Goal: Task Accomplishment & Management: Complete application form

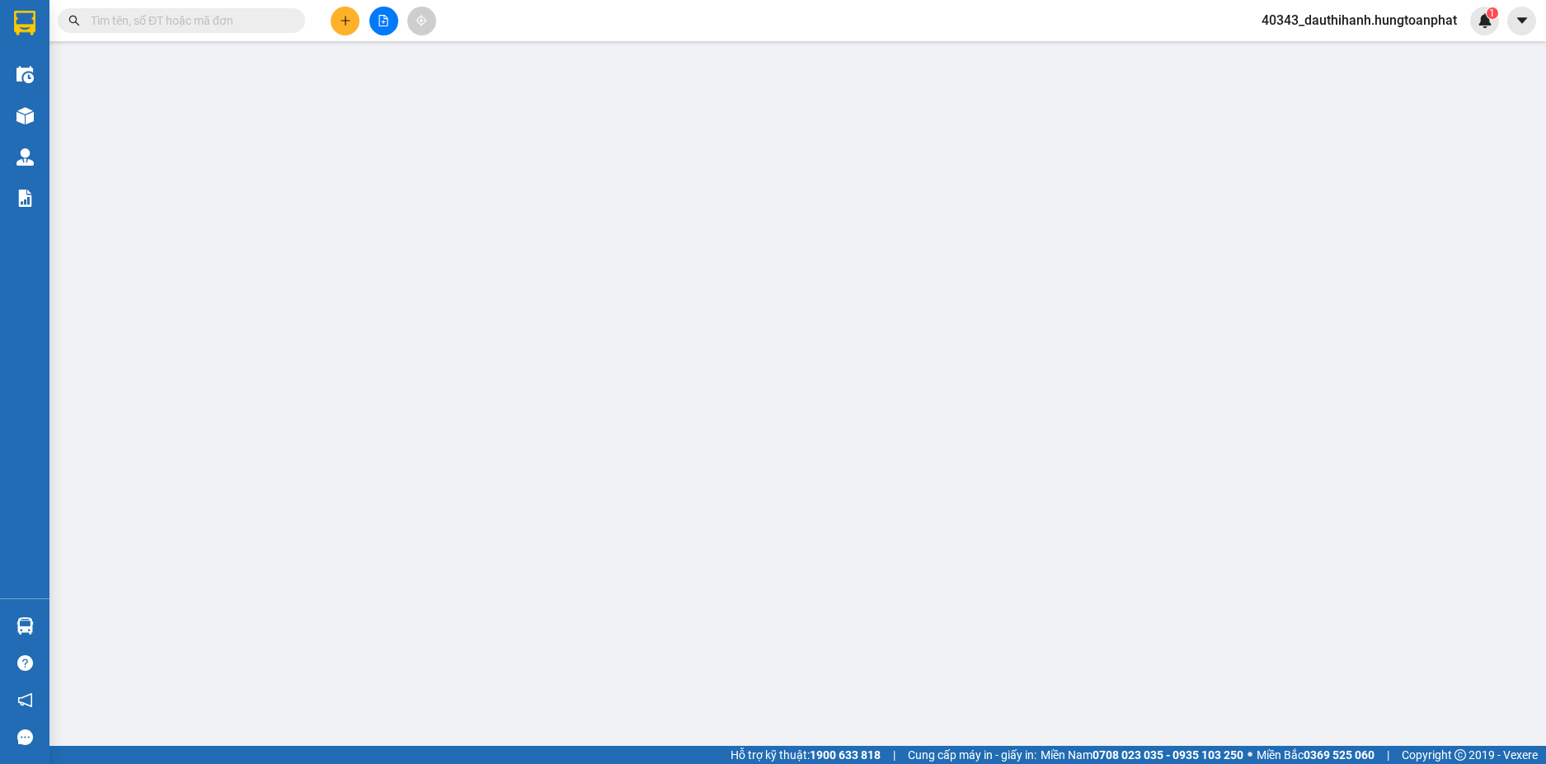
click at [171, 21] on input "text" at bounding box center [188, 21] width 195 height 18
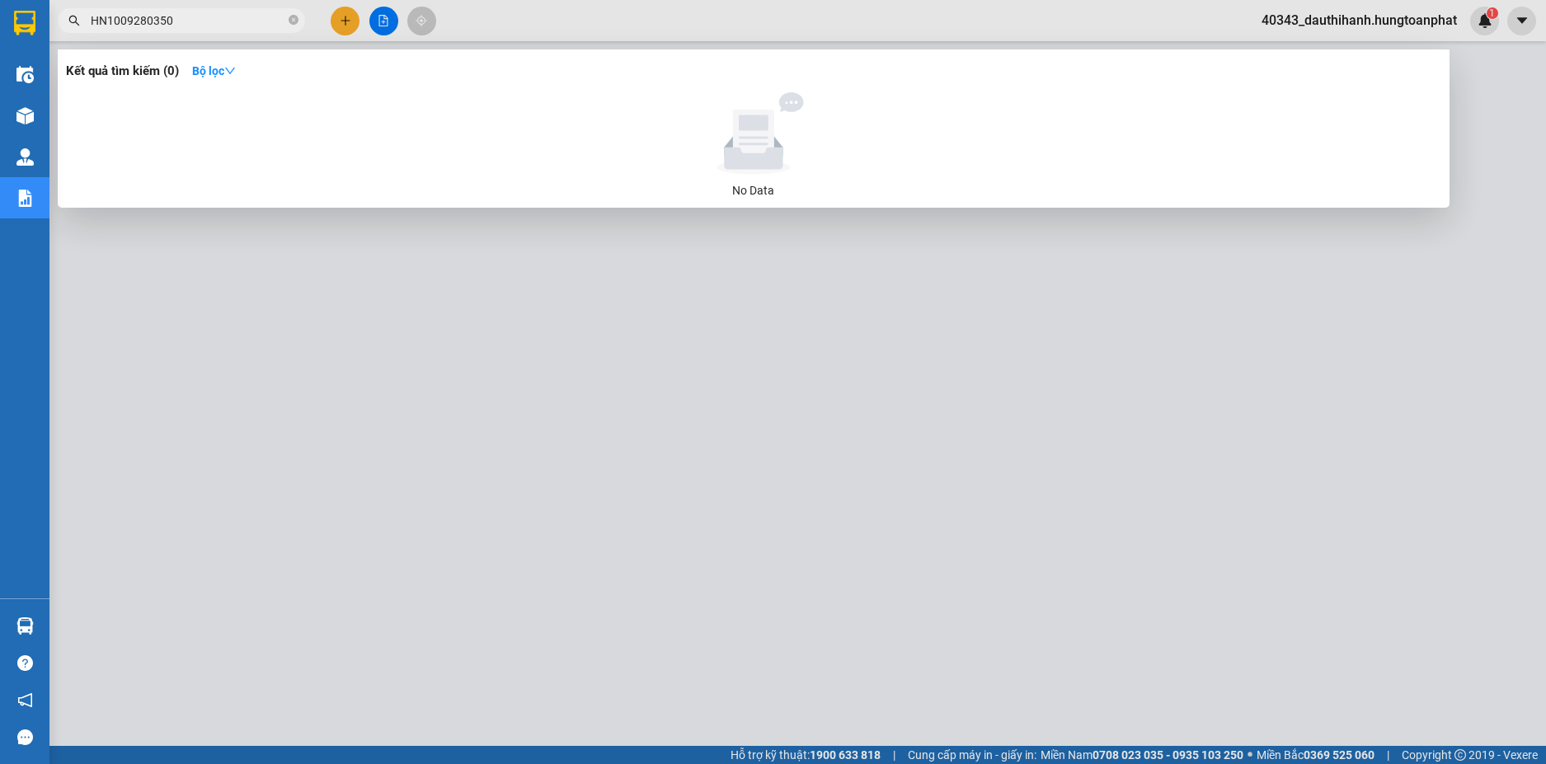
drag, startPoint x: 189, startPoint y: 16, endPoint x: 0, endPoint y: 23, distance: 188.9
click at [0, 23] on section "Kết quả tìm kiếm ( 0 ) Bộ lọc No Data HN1009280350 40343_dauthihanh.hungtoanpha…" at bounding box center [773, 382] width 1546 height 764
click at [143, 21] on input "HN1009280350" at bounding box center [188, 21] width 195 height 18
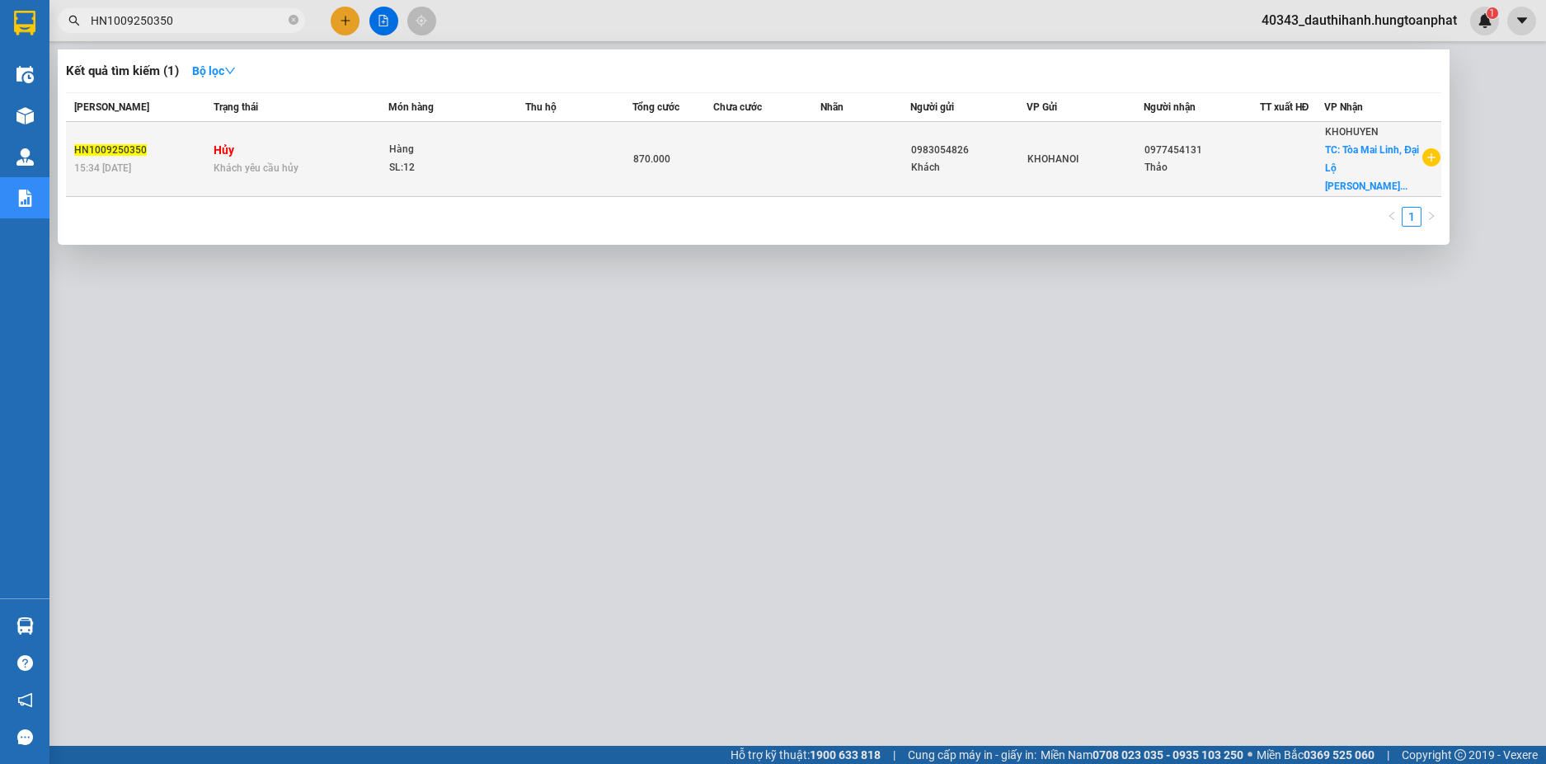
type input "HN1009250350"
click at [303, 165] on div "Khách yêu cầu hủy" at bounding box center [301, 168] width 174 height 18
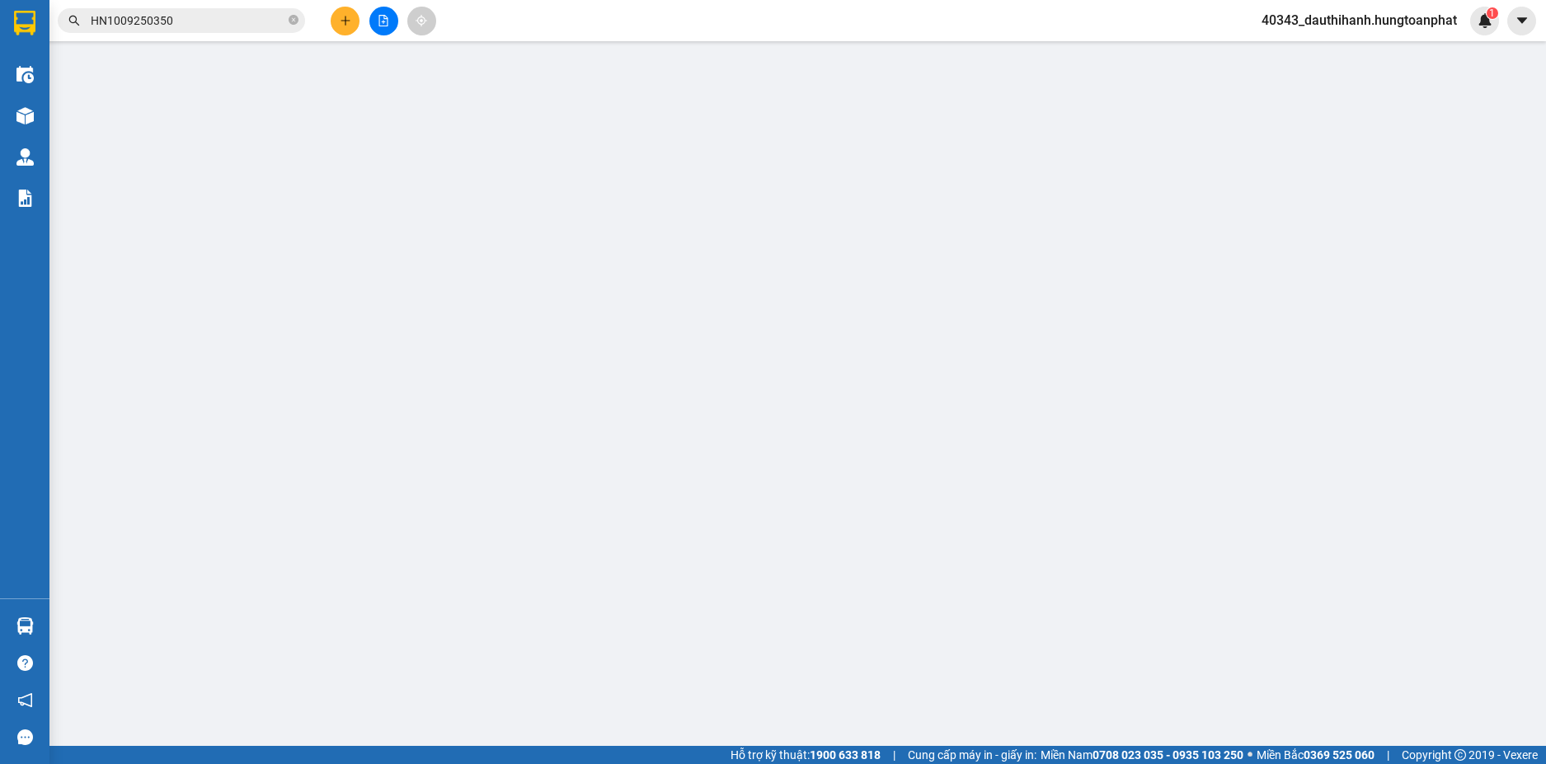
type input "0983054826"
type input "Khách"
type input "0977454131"
type input "Thảo"
checkbox input "true"
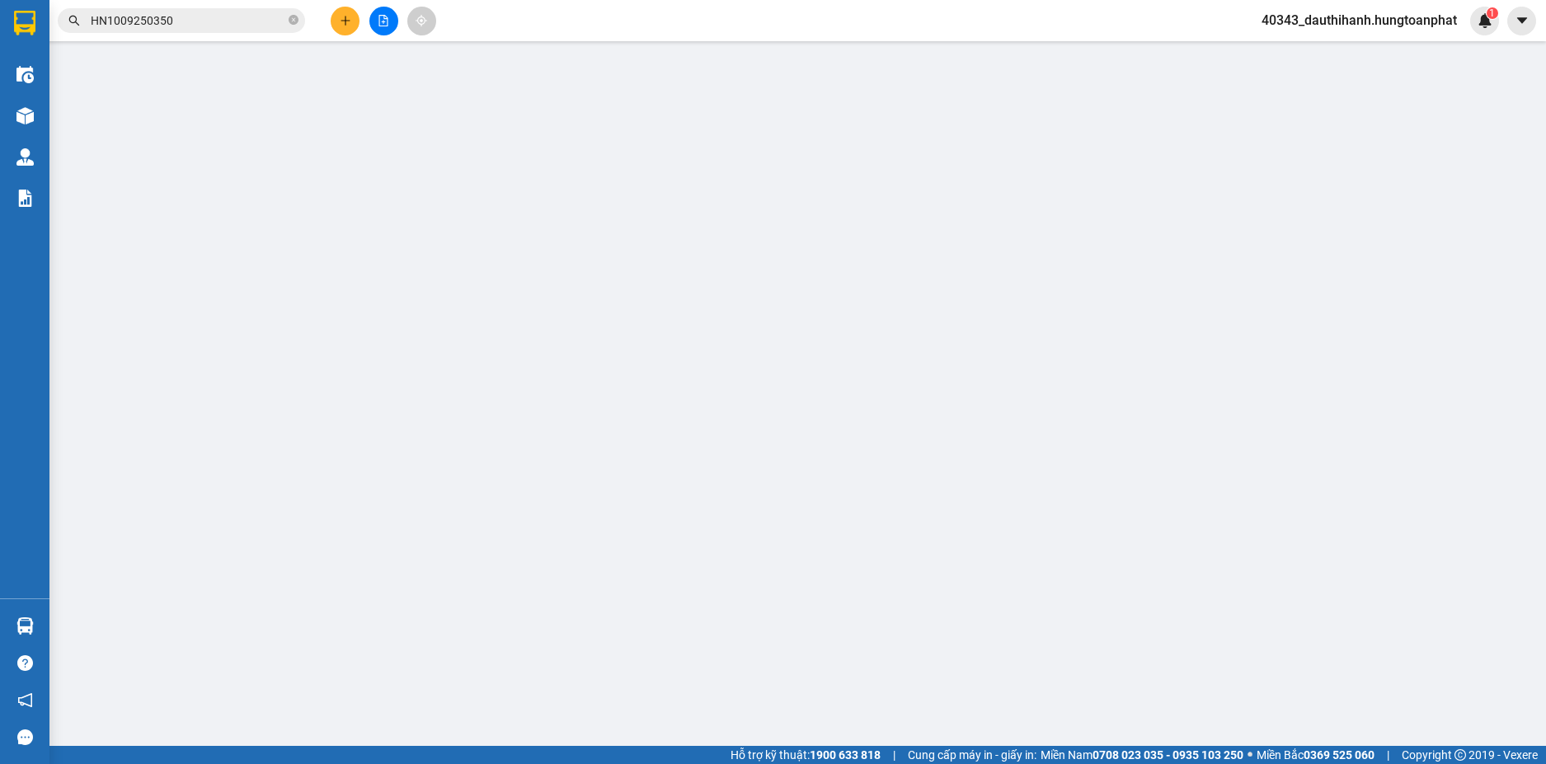
type input "Tòa [PERSON_NAME], [GEOGRAPHIC_DATA][PERSON_NAME], Vinh"
checkbox input "true"
type input "870.000"
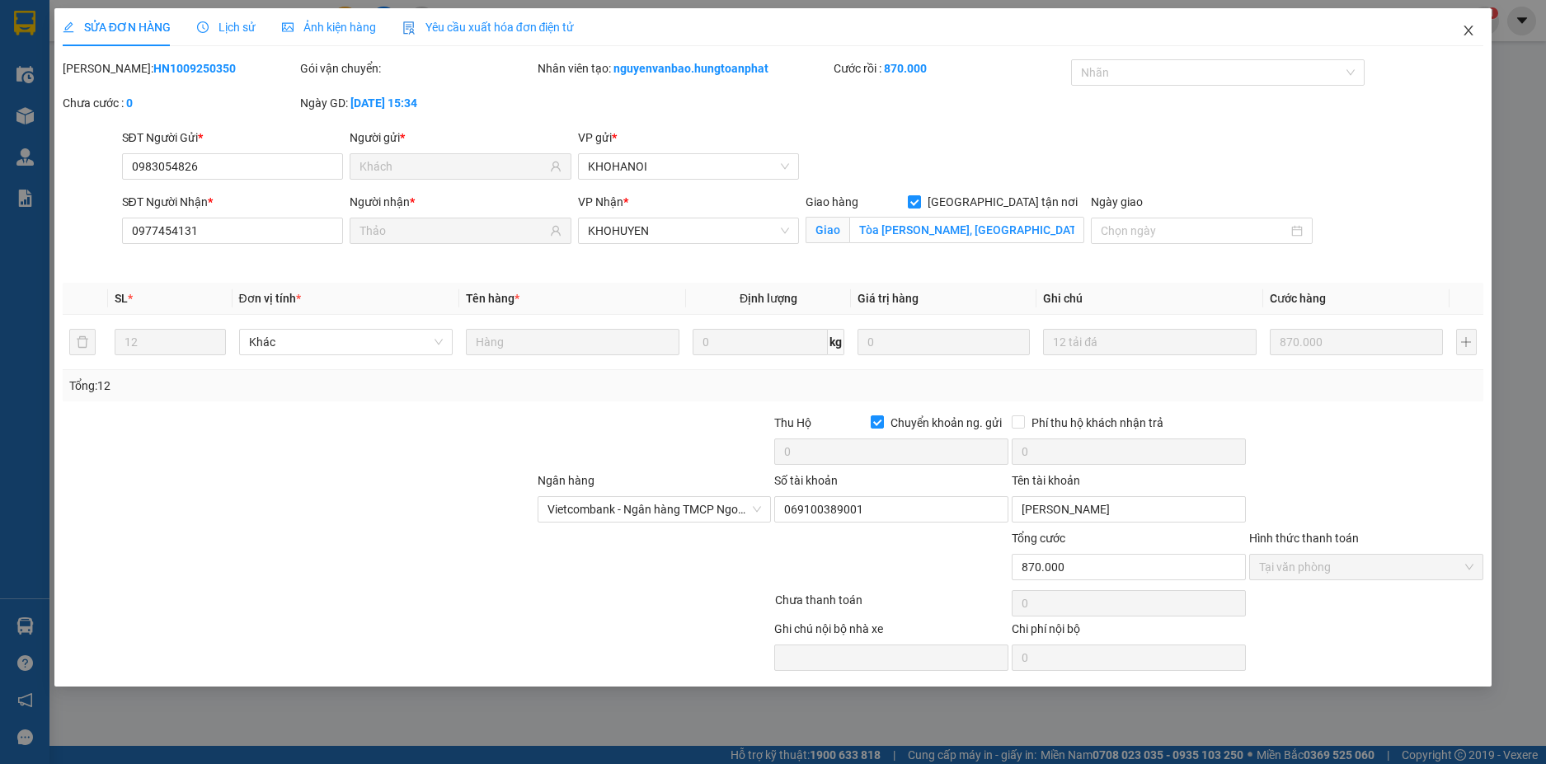
click at [1468, 32] on icon "close" at bounding box center [1468, 31] width 9 height 10
